Goal: Check status

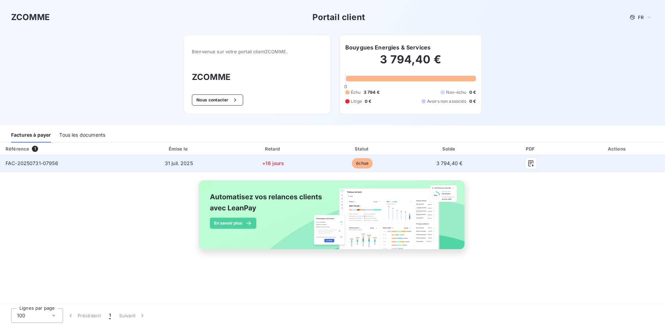
click at [37, 165] on span "FAC-20250731-07956" at bounding box center [32, 163] width 53 height 6
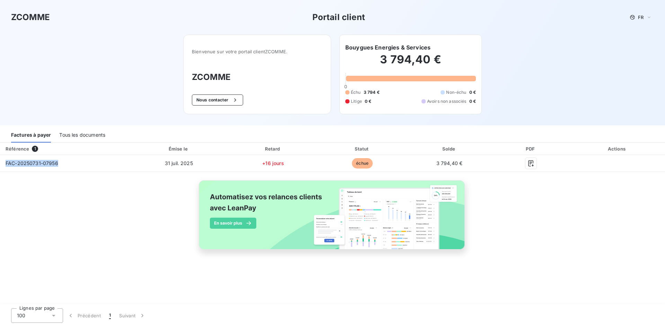
click at [77, 134] on div "Tous les documents" at bounding box center [82, 135] width 46 height 15
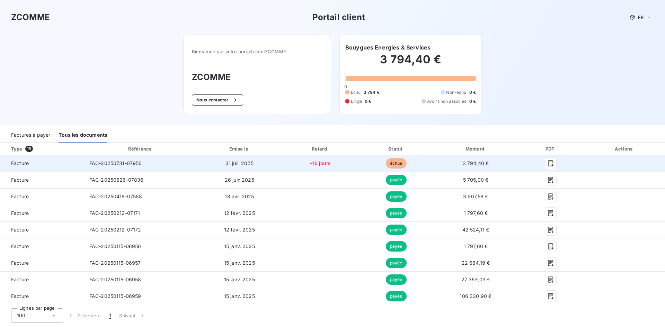
click at [95, 164] on span "FAC-20250731-07956" at bounding box center [115, 163] width 53 height 6
